Goal: Complete application form

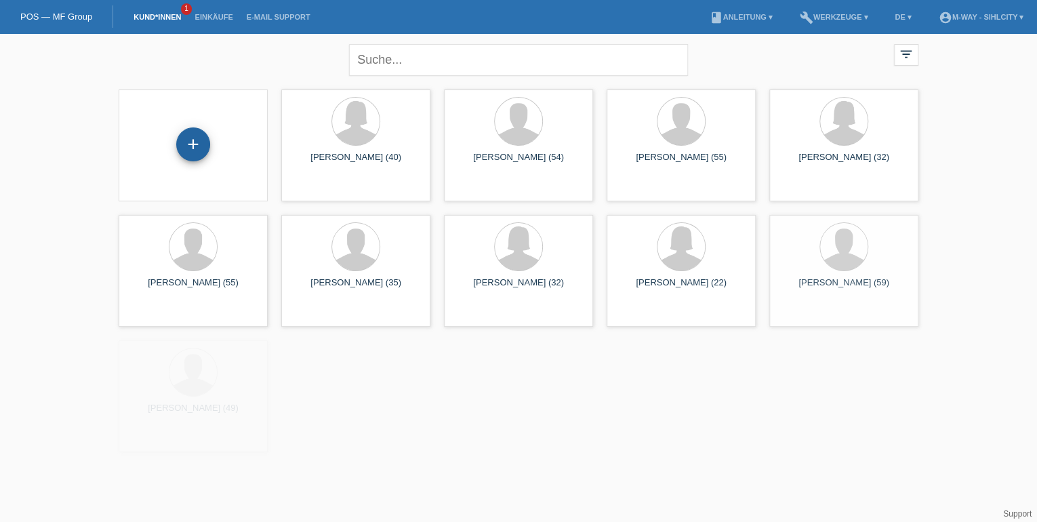
click at [195, 153] on div "+" at bounding box center [193, 144] width 34 height 34
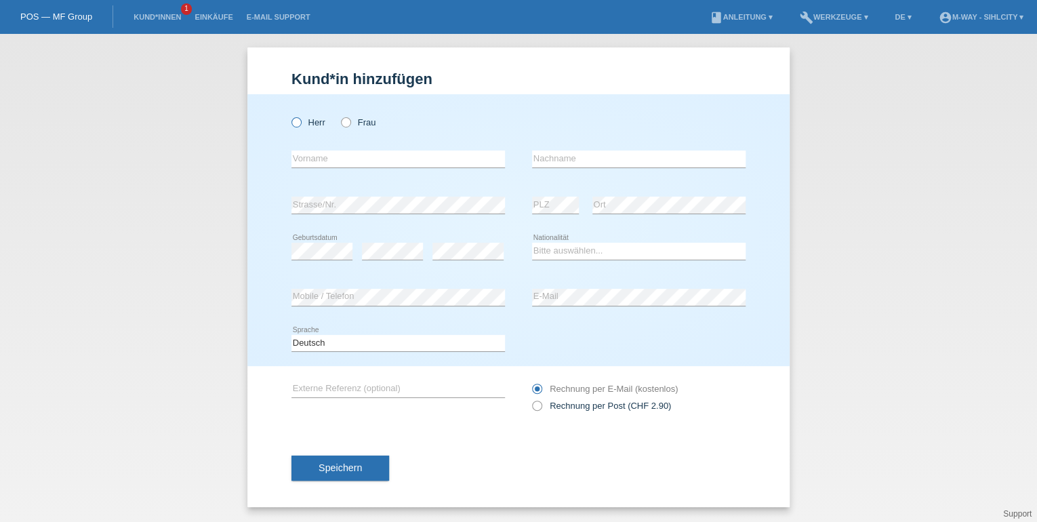
click at [289, 115] on icon at bounding box center [289, 115] width 0 height 0
click at [291, 121] on input "Herr" at bounding box center [295, 121] width 9 height 9
radio input "true"
click at [338, 164] on input "text" at bounding box center [398, 158] width 214 height 17
click at [360, 140] on div "error Vorname" at bounding box center [398, 159] width 214 height 46
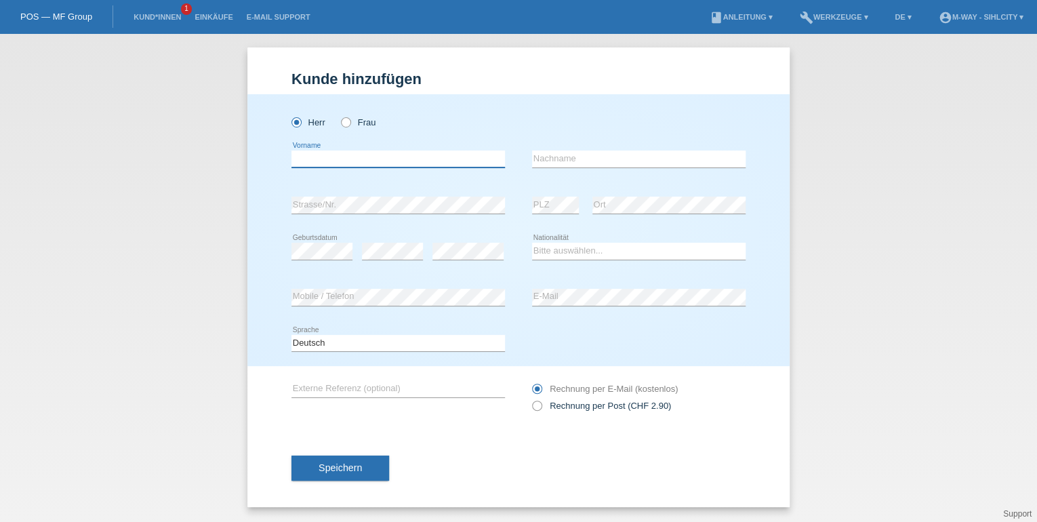
click at [338, 157] on input "text" at bounding box center [398, 158] width 214 height 17
type input "v"
click at [317, 162] on input "Vechiu Marius Valentin" at bounding box center [398, 158] width 214 height 17
type input "[PERSON_NAME]"
click at [573, 164] on input "text" at bounding box center [639, 158] width 214 height 17
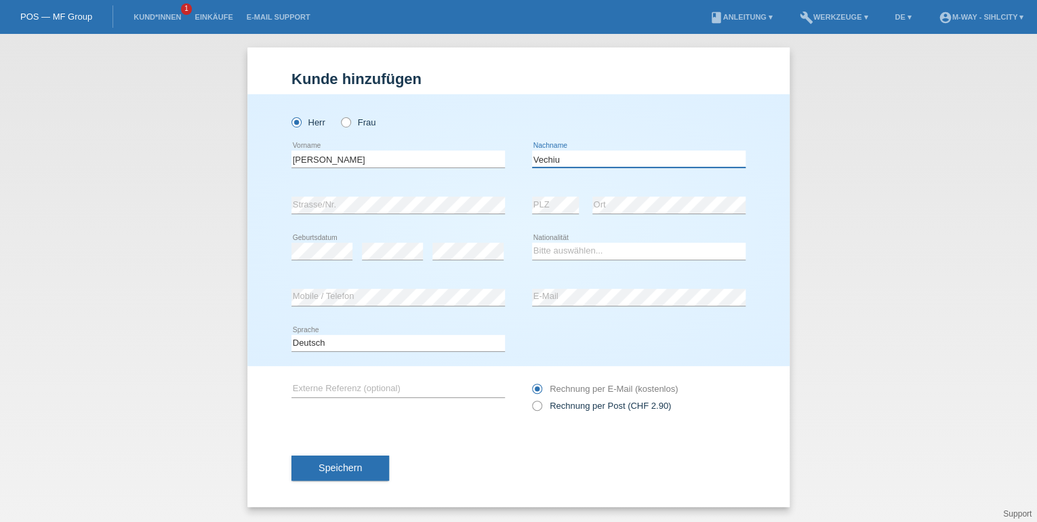
type input "Vechiu"
click at [613, 247] on select "Bitte auswählen... Schweiz Deutschland Liechtenstein Österreich ------------ Af…" at bounding box center [639, 251] width 214 height 16
click at [624, 260] on icon at bounding box center [639, 260] width 214 height 1
click at [619, 253] on select "Bitte auswählen... Schweiz Deutschland Liechtenstein Österreich ------------ Af…" at bounding box center [639, 251] width 214 height 16
select select "RO"
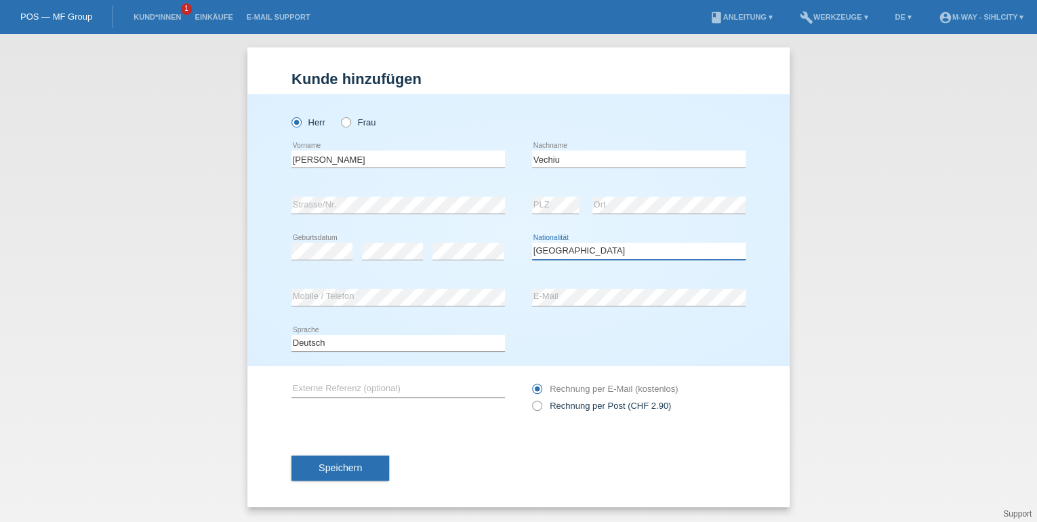
click at [532, 243] on select "Bitte auswählen... Schweiz Deutschland Liechtenstein Österreich ------------ Af…" at bounding box center [639, 251] width 214 height 16
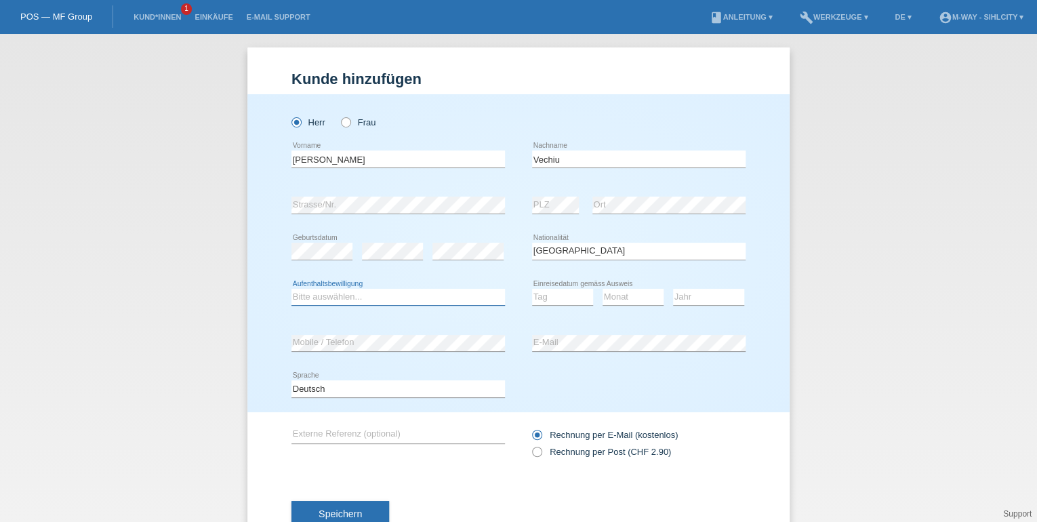
click at [327, 289] on select "Bitte auswählen... C B B - Flüchtlingsstatus Andere" at bounding box center [398, 297] width 214 height 16
select select "B"
click at [291, 289] on select "Bitte auswählen... C B B - Flüchtlingsstatus Andere" at bounding box center [398, 297] width 214 height 16
click at [558, 296] on select "Tag 01 02 03 04 05 06 07 08 09 10 11" at bounding box center [562, 297] width 61 height 16
select select "01"
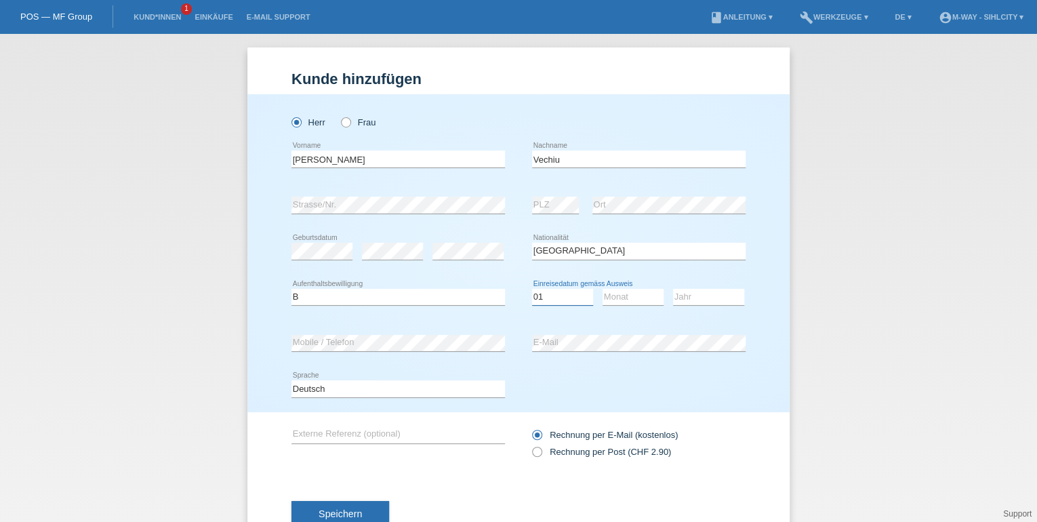
click at [532, 289] on select "Tag 01 02 03 04 05 06 07 08 09 10 11" at bounding box center [562, 297] width 61 height 16
click at [639, 297] on select "Monat 01 02 03 04 05 06 07 08 09 10 11" at bounding box center [633, 297] width 61 height 16
select select "03"
click at [603, 289] on select "Monat 01 02 03 04 05 06 07 08 09 10 11" at bounding box center [633, 297] width 61 height 16
click at [697, 300] on select "Jahr 2025 2024 2023 2022 2021 2020 2019 2018 2017 2016 2015 2014 2013 2012 2011…" at bounding box center [708, 297] width 71 height 16
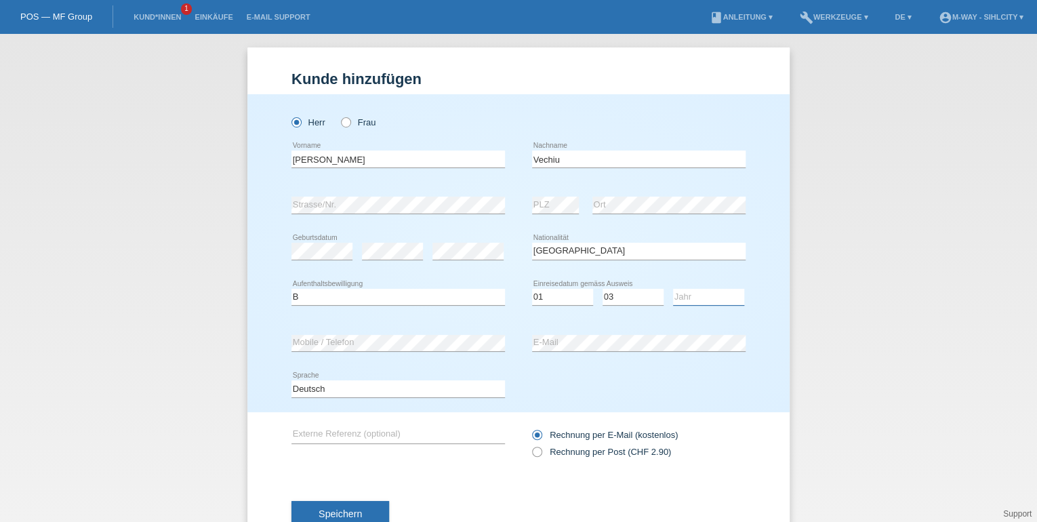
select select "2019"
click at [673, 289] on select "Jahr 2025 2024 2023 2022 2021 2020 2019 2018 2017 2016 2015 2014 2013 2012 2011…" at bounding box center [708, 297] width 71 height 16
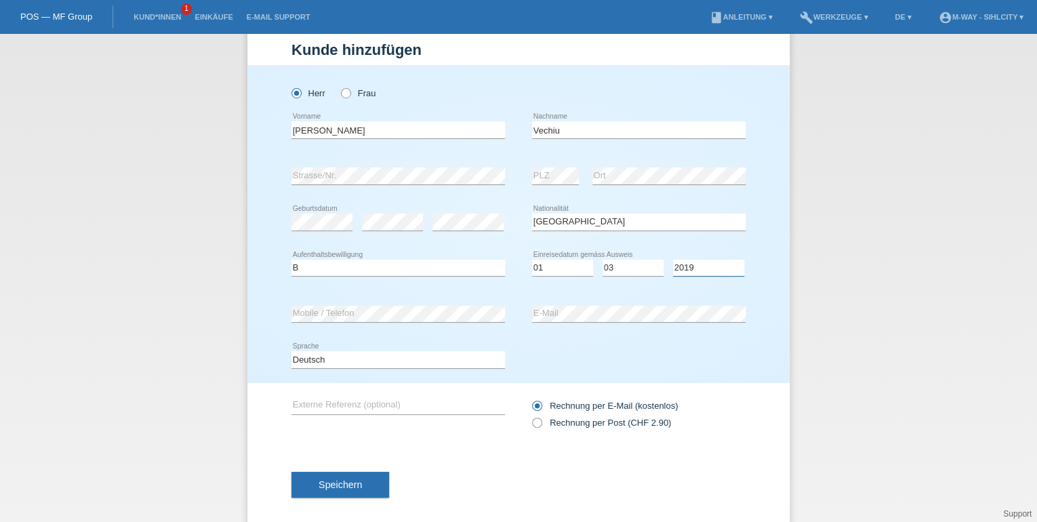
scroll to position [44, 0]
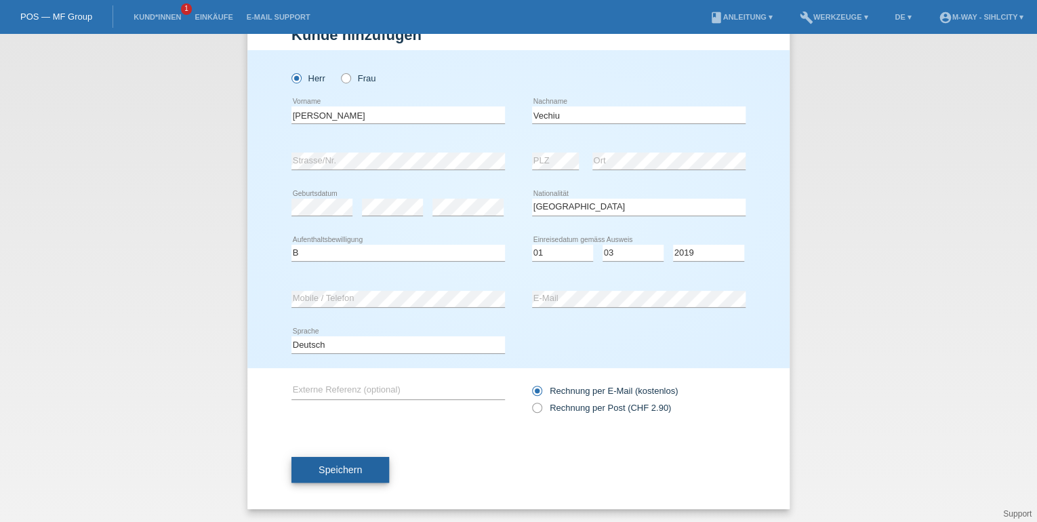
click at [354, 475] on button "Speichern" at bounding box center [340, 470] width 98 height 26
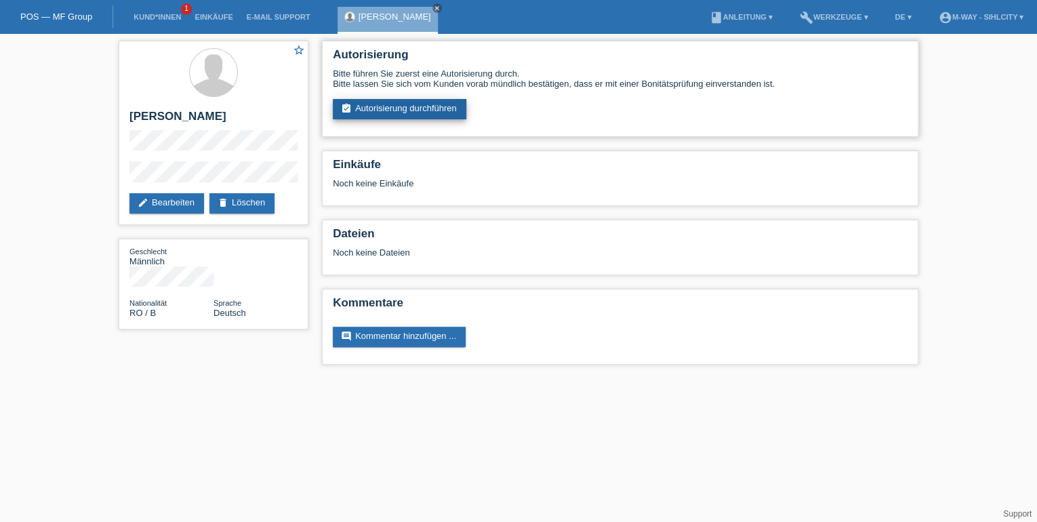
click at [399, 114] on link "assignment_turned_in Autorisierung durchführen" at bounding box center [400, 109] width 134 height 20
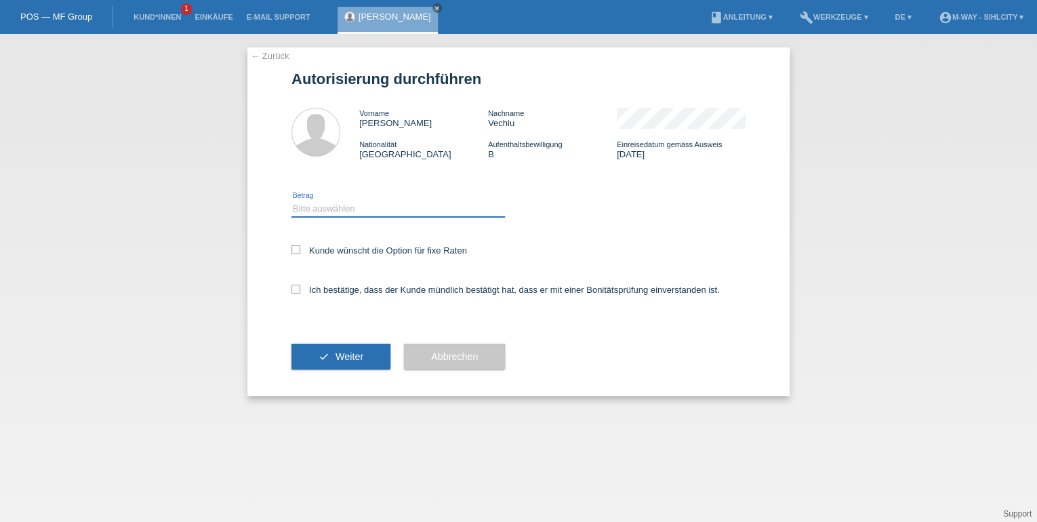
click at [338, 209] on select "Bitte auswählen CHF 1.00 - CHF 499.00 CHF 500.00 - CHF 1'999.00 CHF 2'000.00 - …" at bounding box center [398, 209] width 214 height 16
select select "3"
click at [291, 201] on select "Bitte auswählen CHF 1.00 - CHF 499.00 CHF 500.00 - CHF 1'999.00 CHF 2'000.00 - …" at bounding box center [398, 209] width 214 height 16
click at [294, 254] on icon at bounding box center [295, 249] width 9 height 9
click at [294, 254] on input "Kunde wünscht die Option für fixe Raten" at bounding box center [295, 249] width 9 height 9
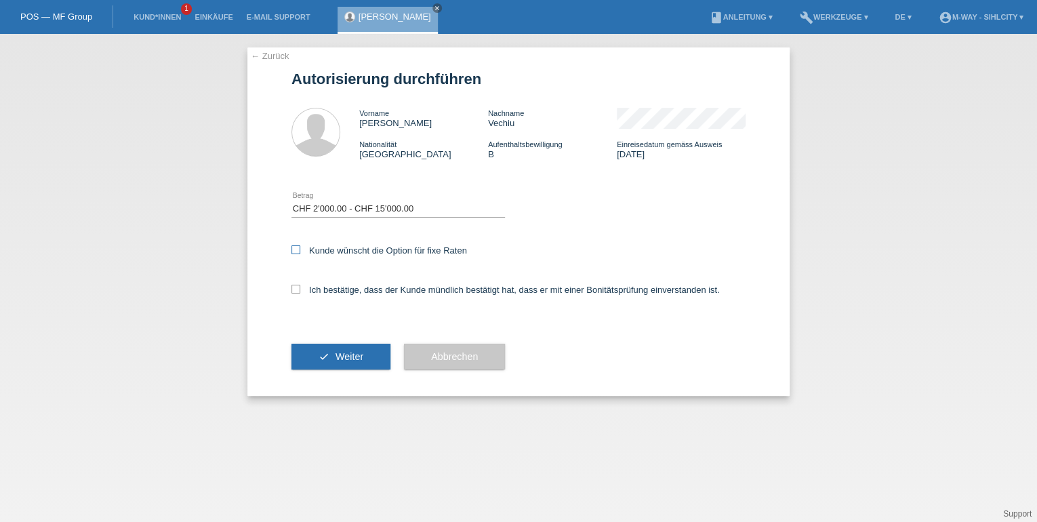
checkbox input "true"
click at [296, 289] on icon at bounding box center [295, 289] width 9 height 9
click at [296, 289] on input "Ich bestätige, dass der Kunde mündlich bestätigt hat, dass er mit einer Bonität…" at bounding box center [295, 289] width 9 height 9
checkbox input "true"
click at [325, 348] on button "check Weiter" at bounding box center [340, 357] width 99 height 26
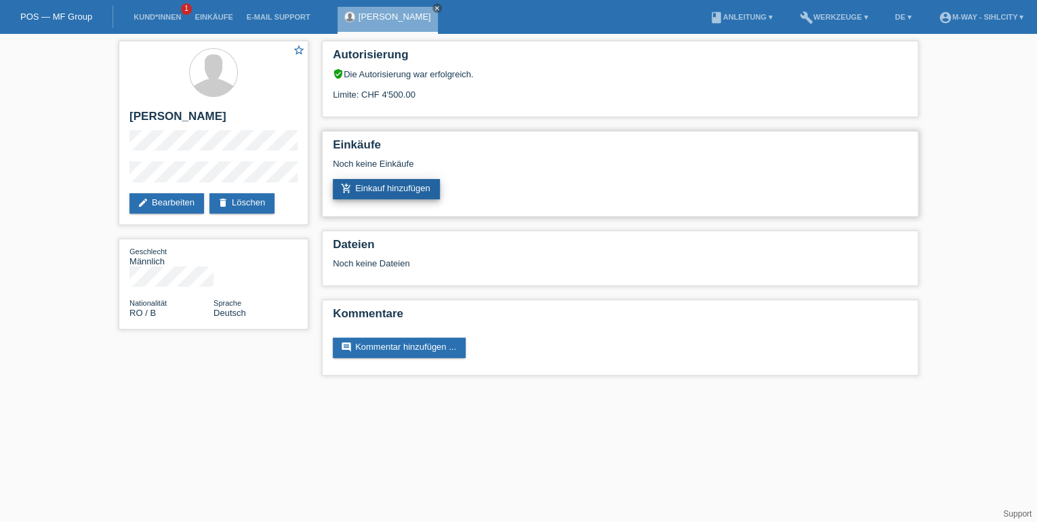
click at [433, 190] on link "add_shopping_cart Einkauf hinzufügen" at bounding box center [386, 189] width 107 height 20
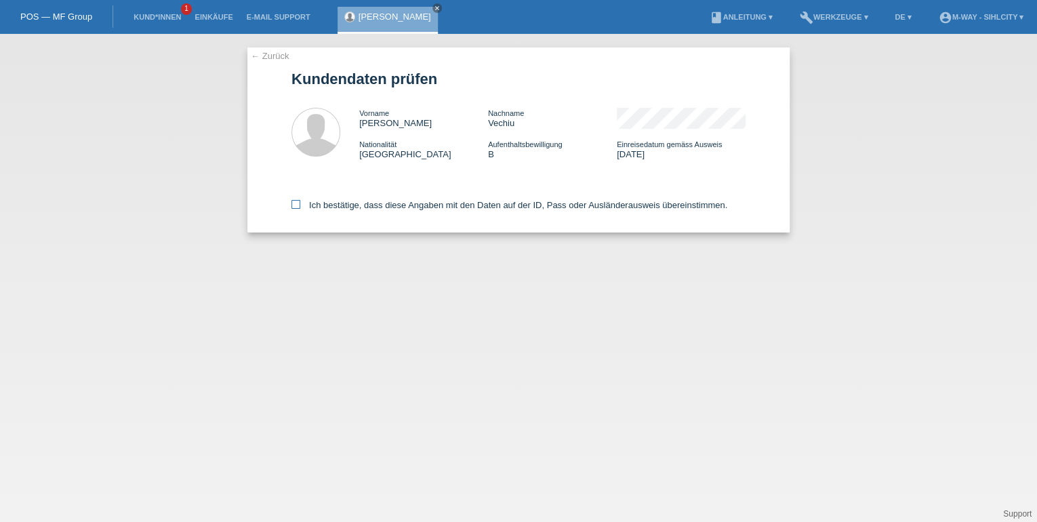
click at [297, 204] on icon at bounding box center [295, 204] width 9 height 9
click at [297, 204] on input "Ich bestätige, dass diese Angaben mit den Daten auf der ID, Pass oder Ausländer…" at bounding box center [295, 204] width 9 height 9
checkbox input "true"
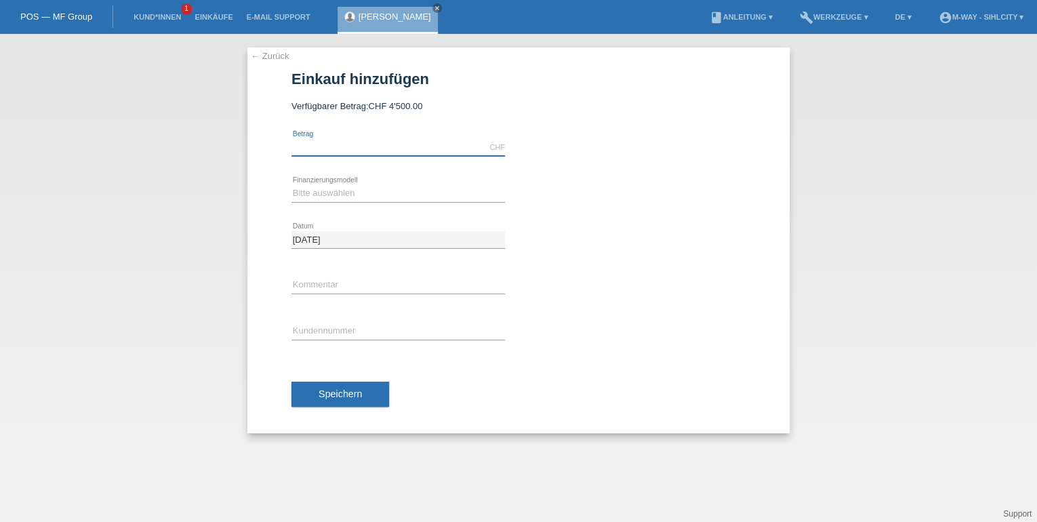
click at [306, 154] on input "text" at bounding box center [398, 147] width 214 height 17
click at [340, 146] on input "text" at bounding box center [398, 147] width 214 height 17
type input "3399.00"
click at [350, 188] on select "Bitte auswählen Fixe Raten Kauf auf Rechnung mit Teilzahlungsoption" at bounding box center [398, 193] width 214 height 16
select select "77"
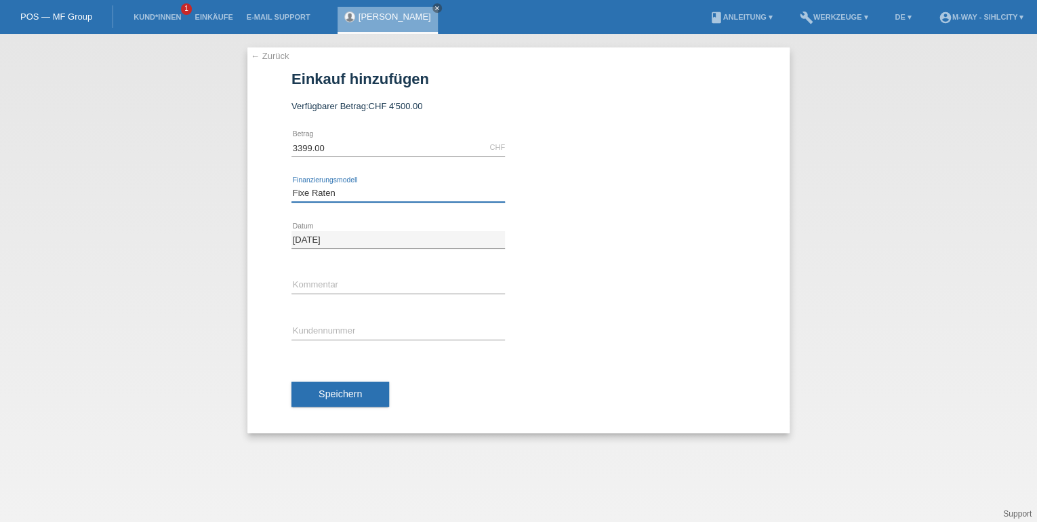
click at [291, 185] on select "Bitte auswählen Fixe Raten Kauf auf Rechnung mit Teilzahlungsoption" at bounding box center [398, 193] width 214 height 16
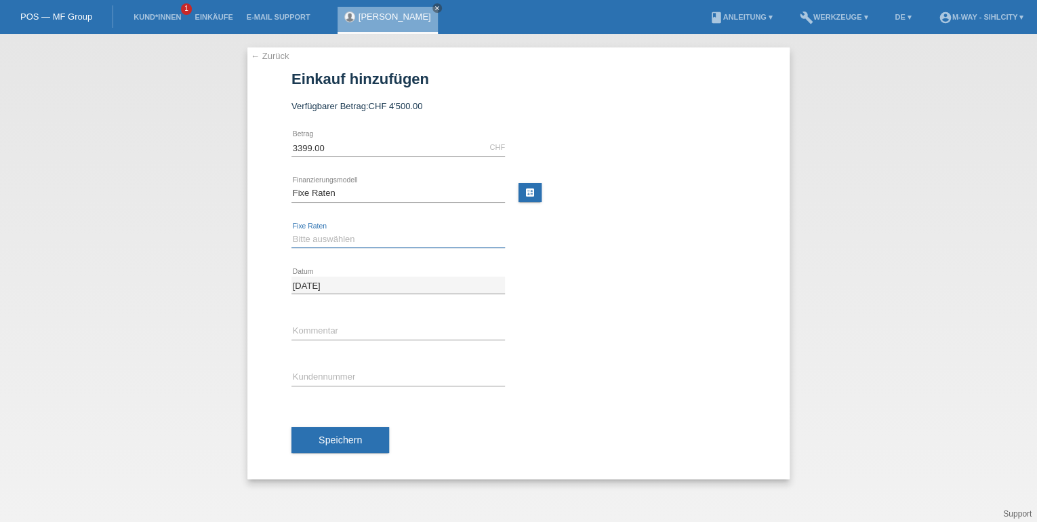
click at [344, 239] on select "Bitte auswählen 4 Raten 5 Raten 6 Raten 7 Raten 8 Raten 9 Raten 10 Raten 11 Rat…" at bounding box center [398, 239] width 214 height 16
select select "172"
click at [291, 231] on select "Bitte auswählen 4 Raten 5 Raten 6 Raten 7 Raten 8 Raten 9 Raten 10 Raten 11 Rat…" at bounding box center [398, 239] width 214 height 16
click at [262, 55] on link "← Zurück" at bounding box center [270, 56] width 38 height 10
